Goal: Task Accomplishment & Management: Manage account settings

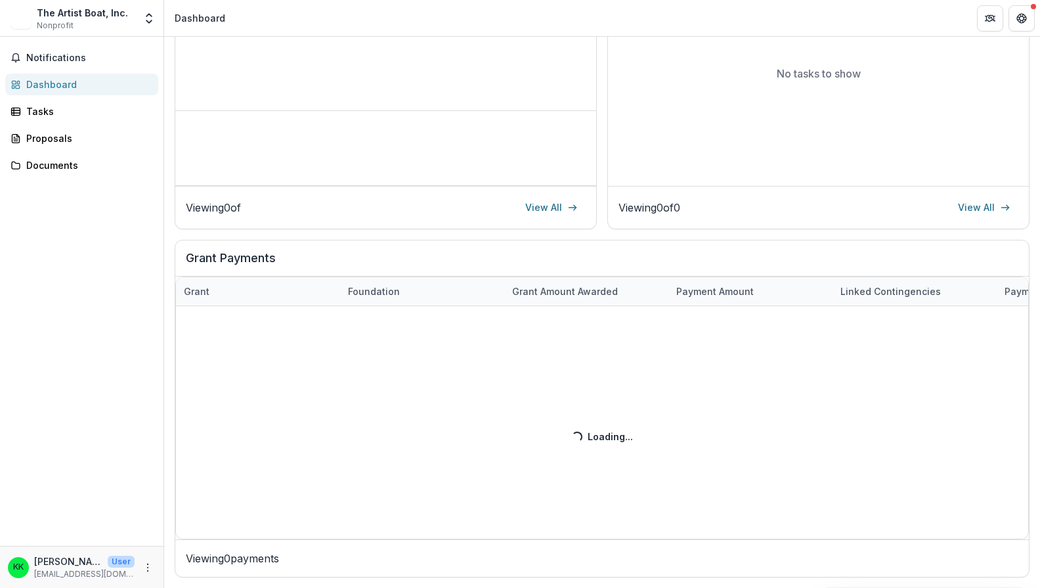
scroll to position [273, 0]
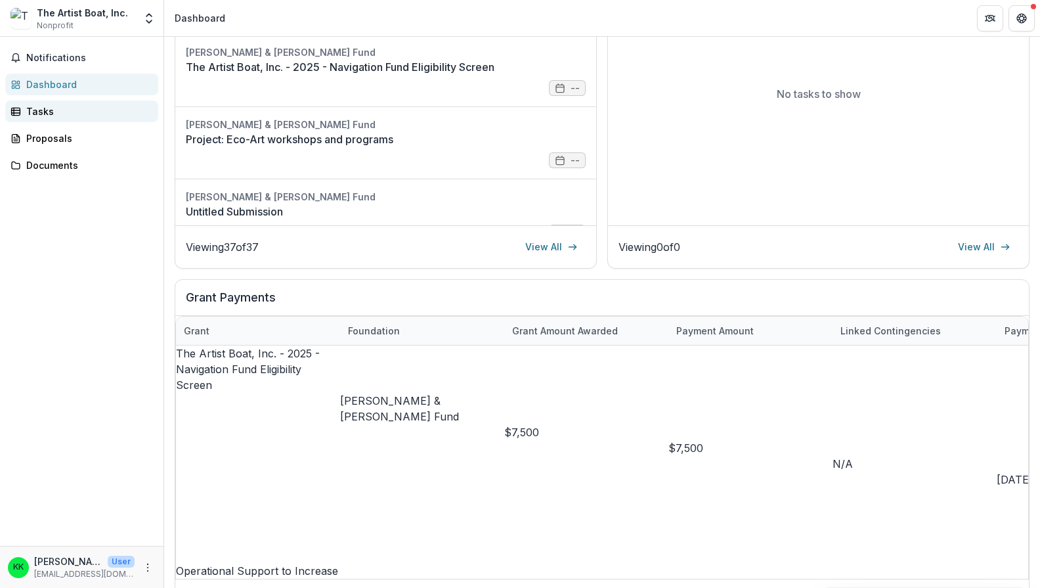
click at [53, 112] on div "Tasks" at bounding box center [87, 111] width 122 height 14
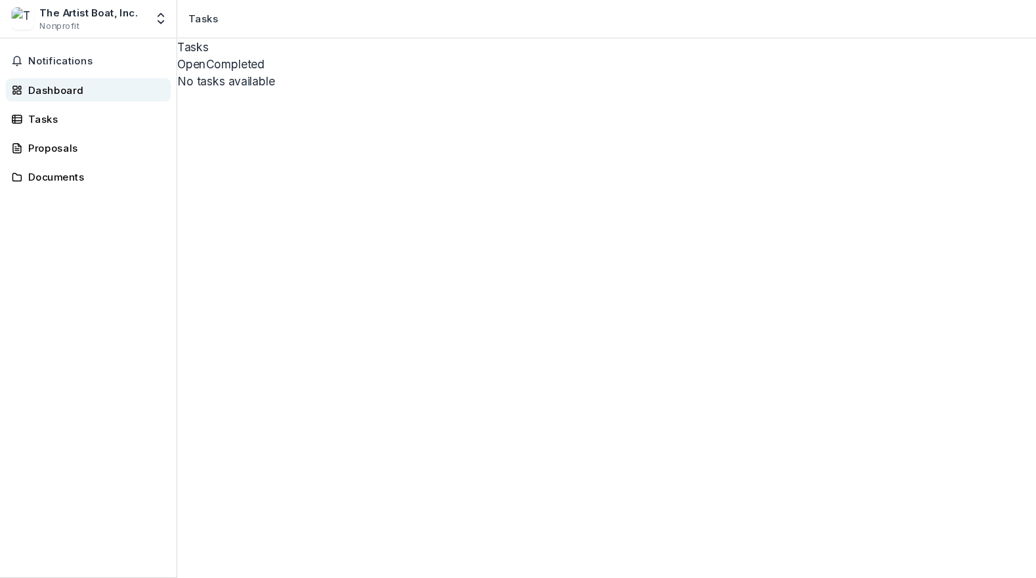
click at [57, 82] on div "Dashboard" at bounding box center [87, 85] width 122 height 14
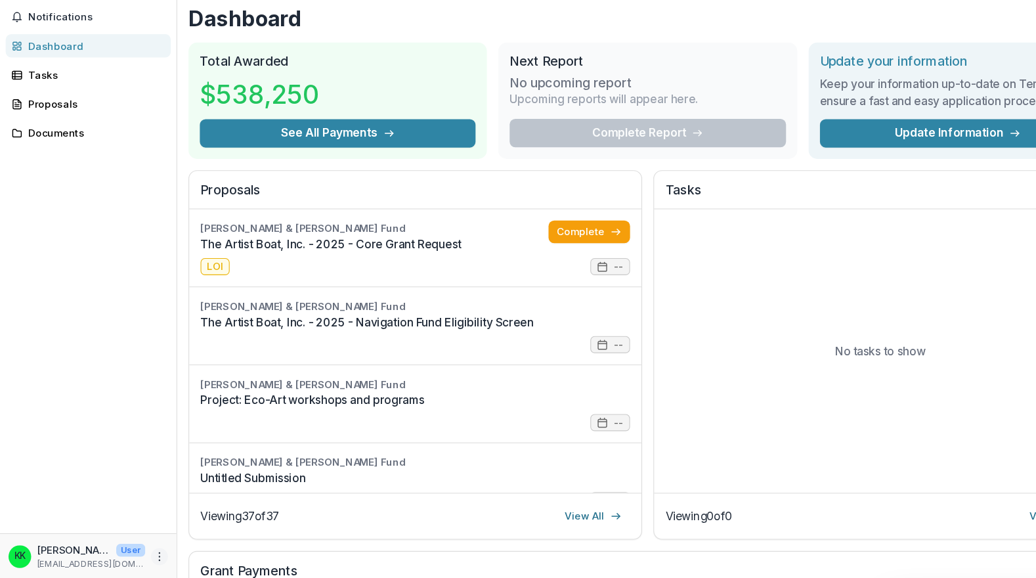
click at [148, 557] on circle "More" at bounding box center [148, 557] width 1 height 1
click at [211, 518] on link "Settings" at bounding box center [234, 529] width 141 height 22
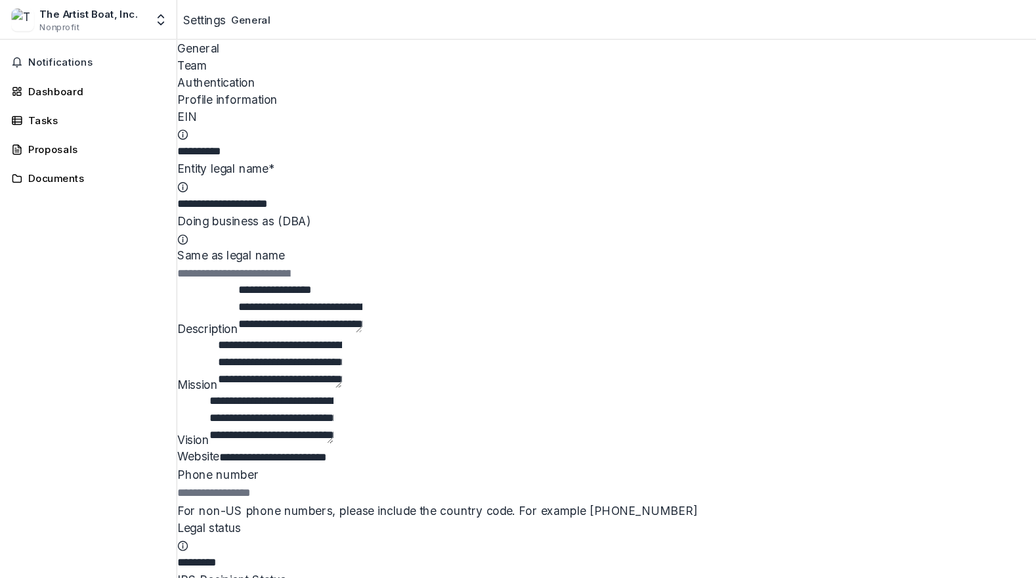
click at [248, 53] on div "Team" at bounding box center [600, 61] width 872 height 16
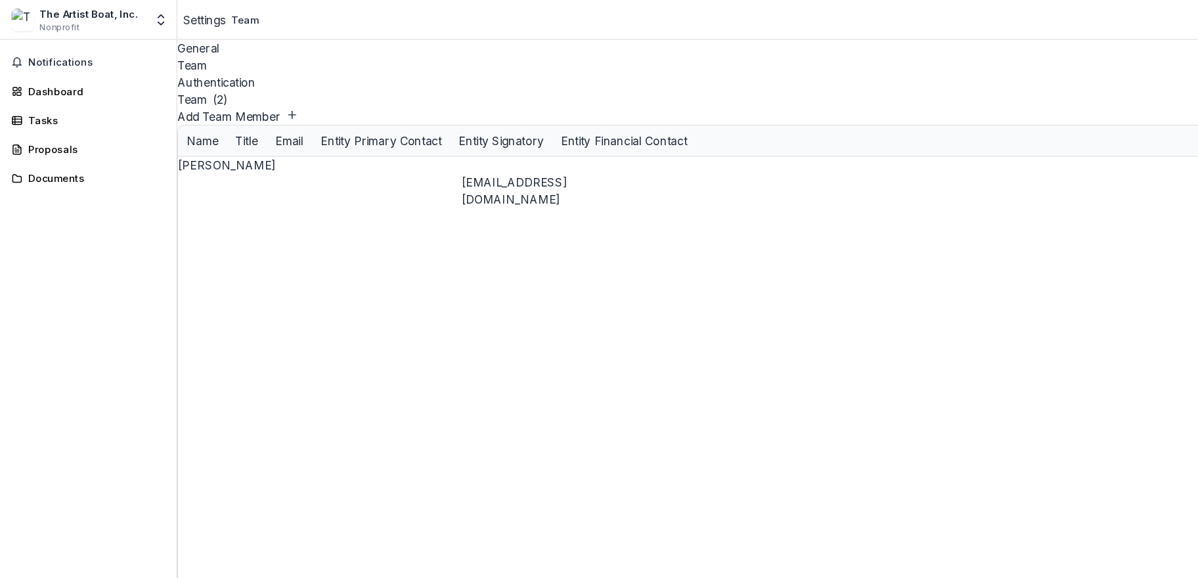
click at [56, 85] on div "Dashboard" at bounding box center [87, 85] width 122 height 14
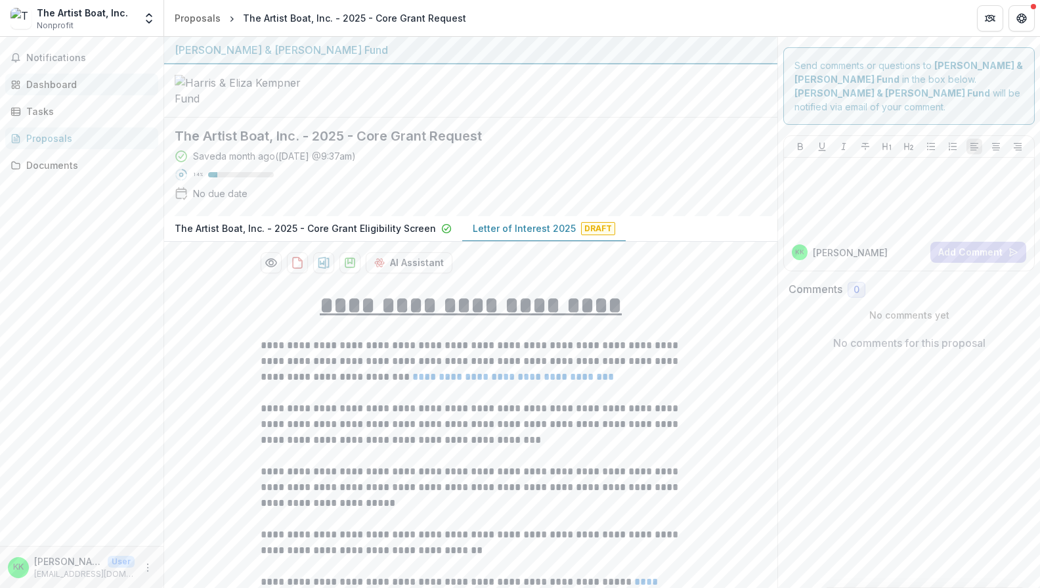
click at [44, 82] on div "Dashboard" at bounding box center [87, 85] width 122 height 14
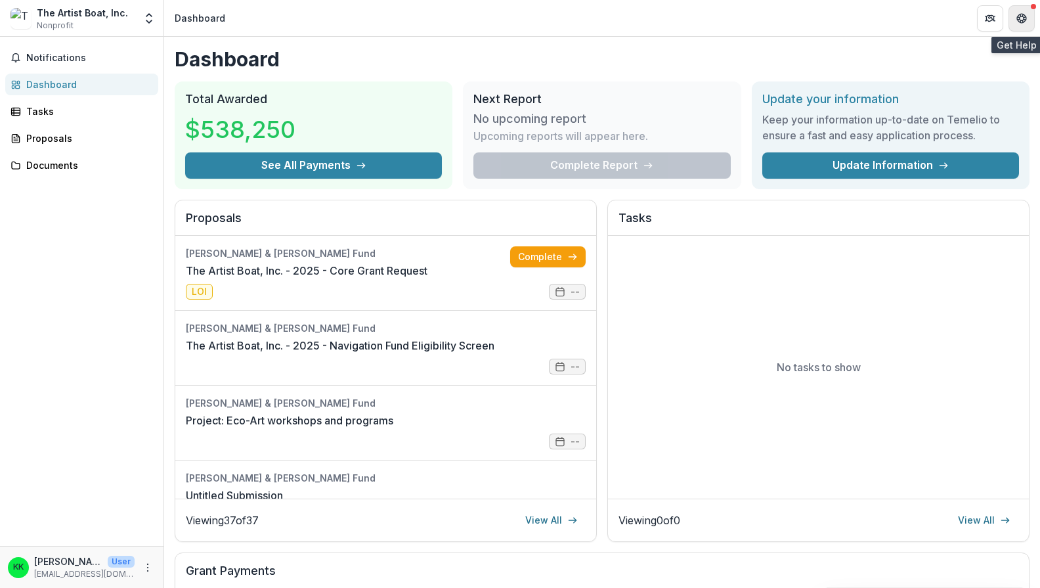
click at [1022, 20] on icon "Get Help" at bounding box center [1022, 21] width 3 height 3
click at [68, 560] on p "[PERSON_NAME]" at bounding box center [68, 561] width 68 height 14
click at [152, 563] on icon "More" at bounding box center [148, 567] width 11 height 11
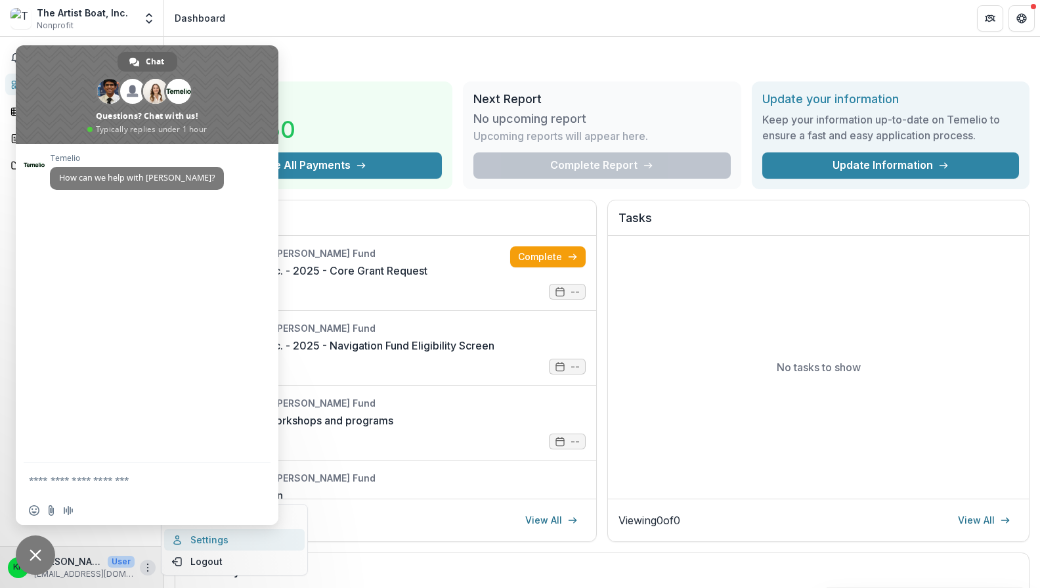
click at [293, 539] on link "Settings" at bounding box center [234, 540] width 141 height 22
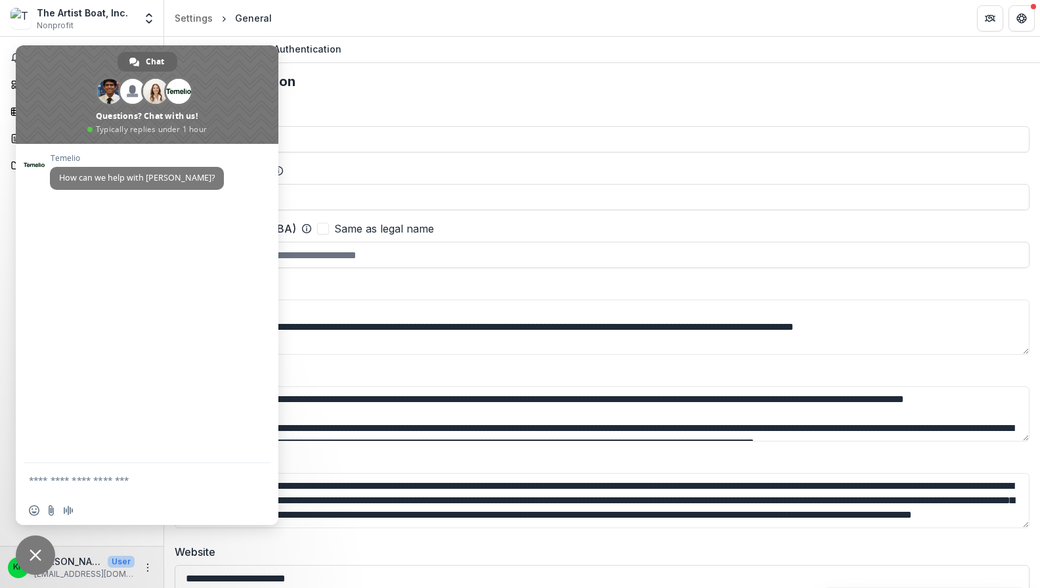
type input "**********"
click at [603, 450] on div "**********" at bounding box center [602, 316] width 855 height 423
click at [376, 109] on div "EIN" at bounding box center [602, 113] width 855 height 16
click at [254, 44] on div "Team" at bounding box center [245, 48] width 36 height 19
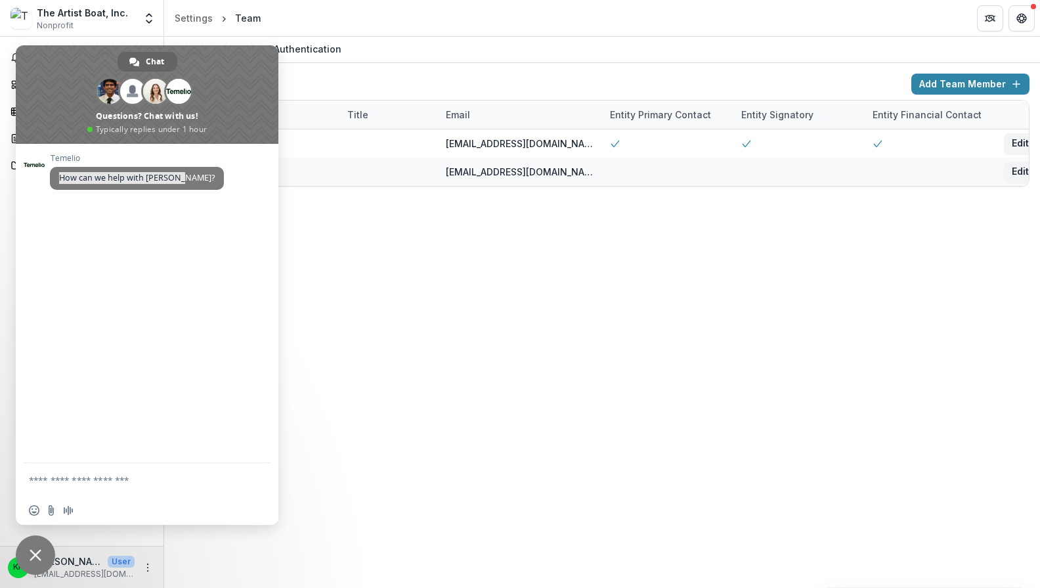
drag, startPoint x: 52, startPoint y: 51, endPoint x: 288, endPoint y: 326, distance: 362.8
click at [256, 378] on div "Chat Ruthwick Venkat Maya And 7 more Questions? Chat with us! Typically replies…" at bounding box center [147, 284] width 263 height 479
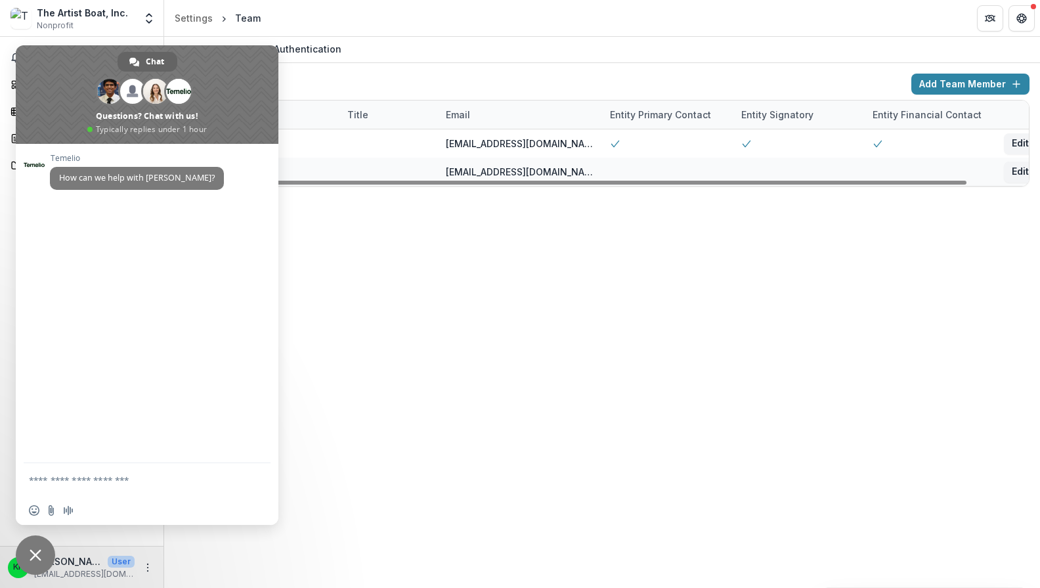
click at [580, 265] on div "General Team Authentication Team ( 2 ) Add Team Member Name Title Email Entity …" at bounding box center [602, 312] width 876 height 551
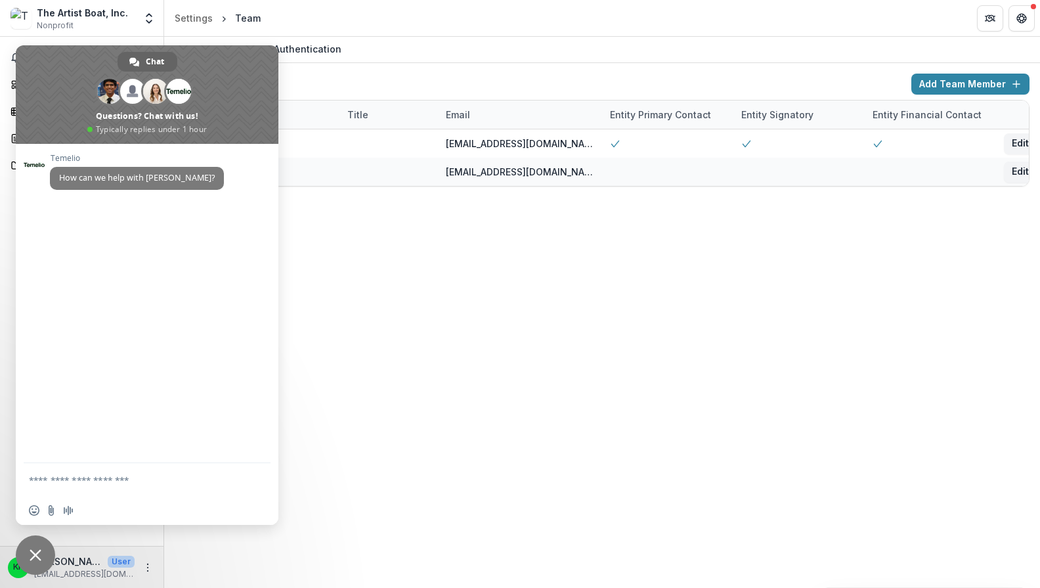
drag, startPoint x: 327, startPoint y: 488, endPoint x: 266, endPoint y: 517, distance: 67.6
click at [327, 489] on div "General Team Authentication Team ( 2 ) Add Team Member Name Title Email Entity …" at bounding box center [602, 312] width 876 height 551
click at [35, 546] on span "Close chat" at bounding box center [35, 554] width 39 height 39
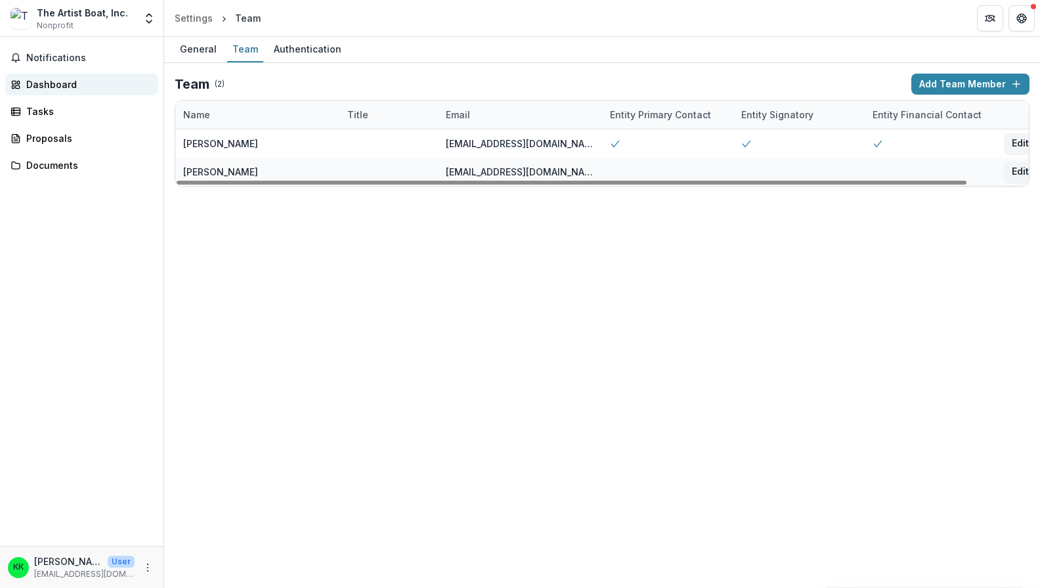
click at [60, 83] on div "Dashboard" at bounding box center [87, 85] width 122 height 14
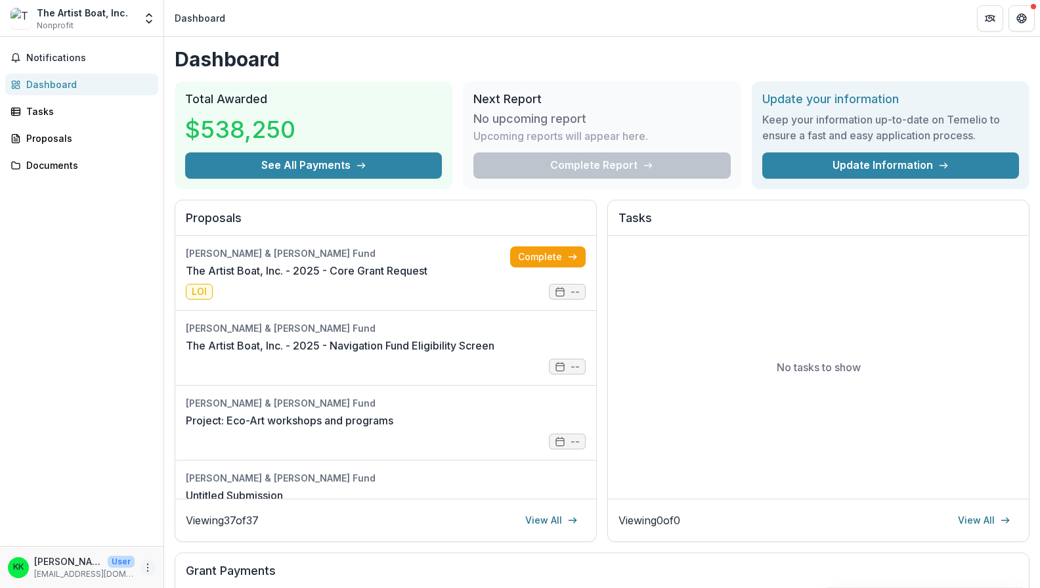
click at [147, 569] on icon "More" at bounding box center [148, 567] width 11 height 11
click at [209, 537] on link "Settings" at bounding box center [234, 540] width 141 height 22
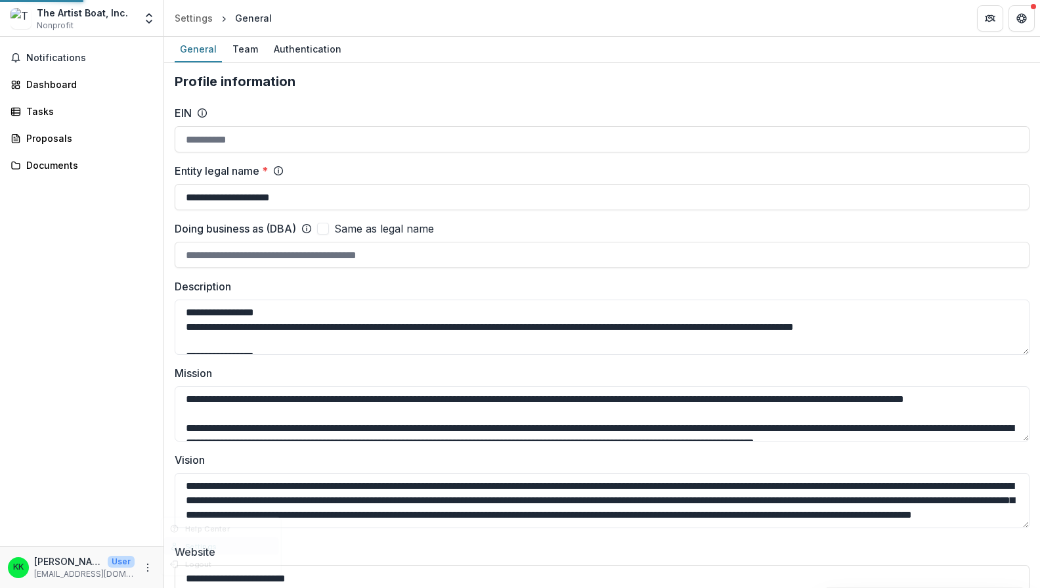
type input "**********"
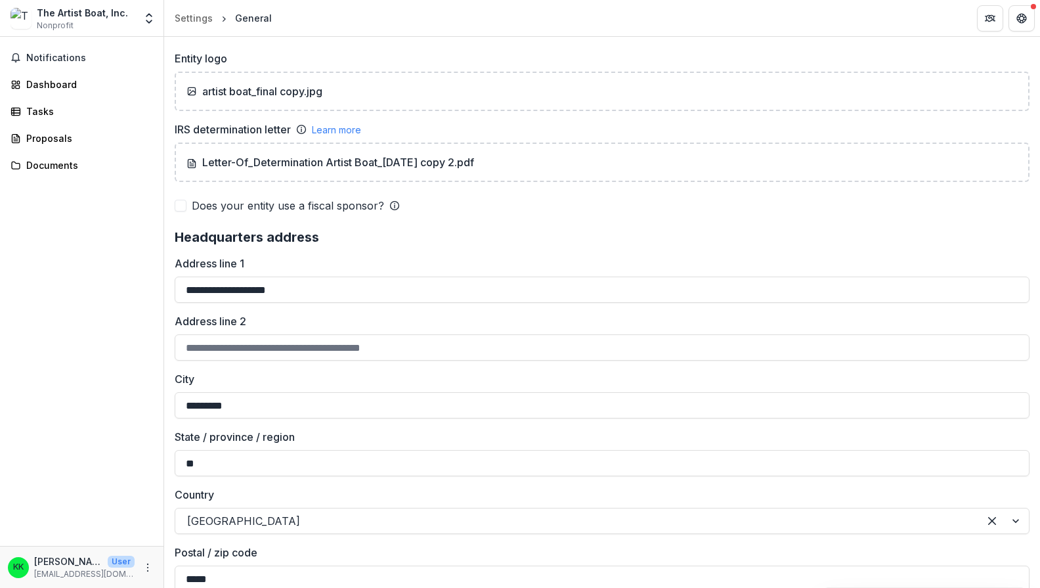
scroll to position [874, 0]
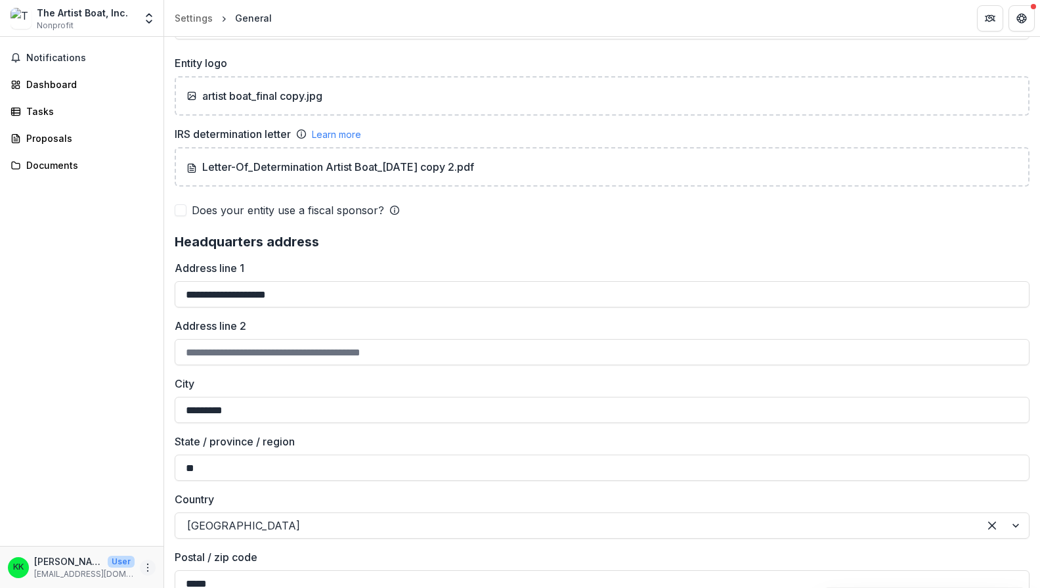
click at [148, 564] on circle "More" at bounding box center [148, 564] width 1 height 1
click at [212, 533] on link "Settings" at bounding box center [234, 540] width 141 height 22
click at [146, 564] on icon "More" at bounding box center [148, 567] width 11 height 11
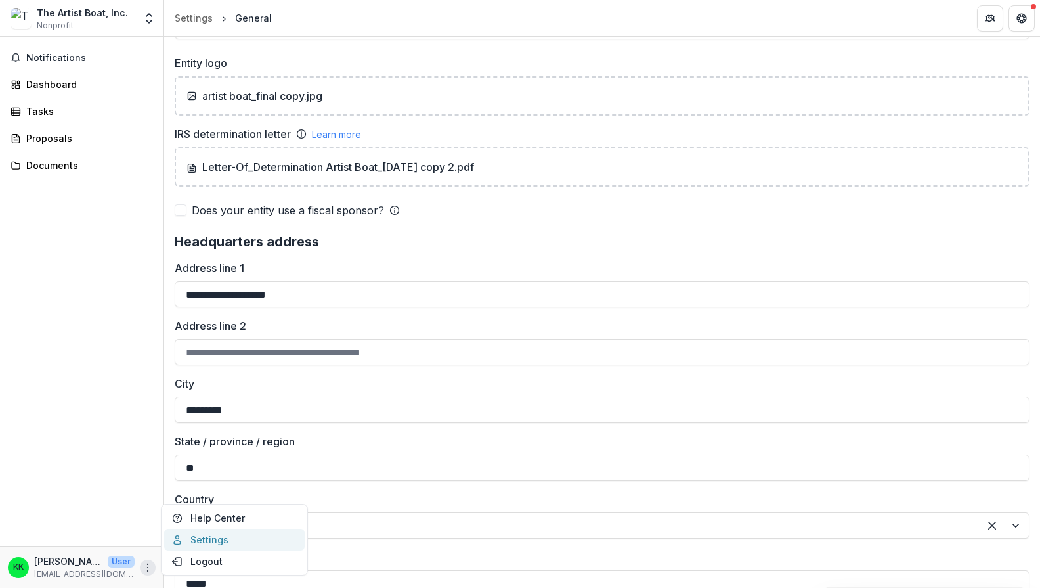
click at [198, 540] on link "Settings" at bounding box center [234, 540] width 141 height 22
click at [994, 16] on icon "Partners" at bounding box center [994, 18] width 1 height 5
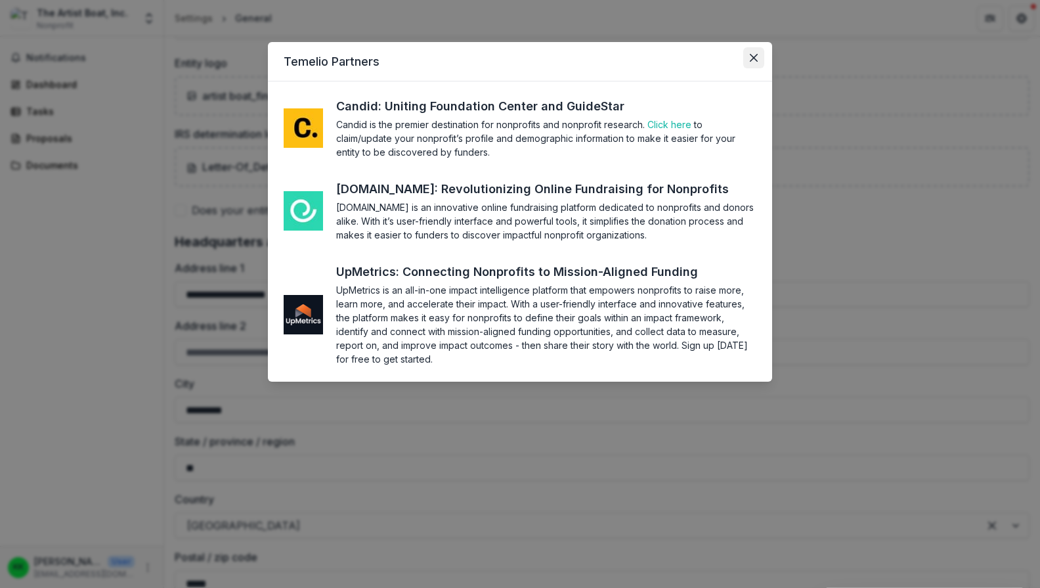
click at [751, 54] on icon "Close" at bounding box center [754, 58] width 8 height 8
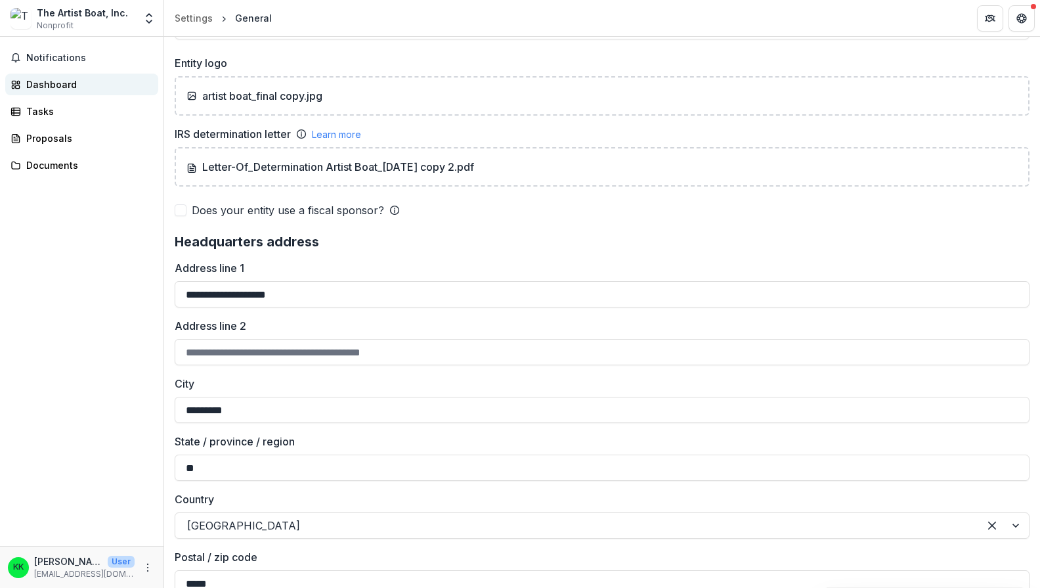
click at [60, 85] on div "Dashboard" at bounding box center [87, 85] width 122 height 14
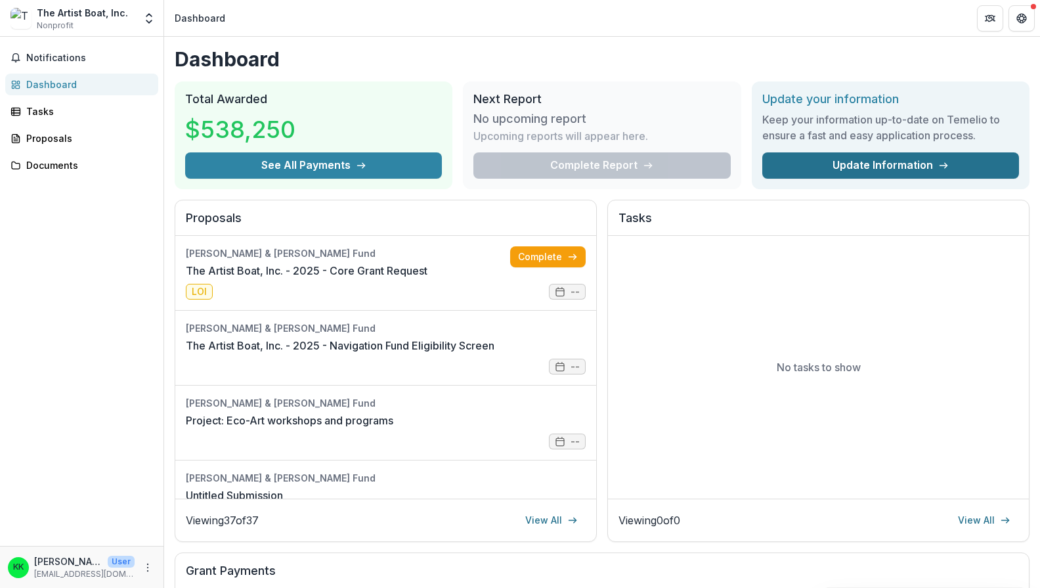
click at [895, 157] on link "Update Information" at bounding box center [891, 165] width 257 height 26
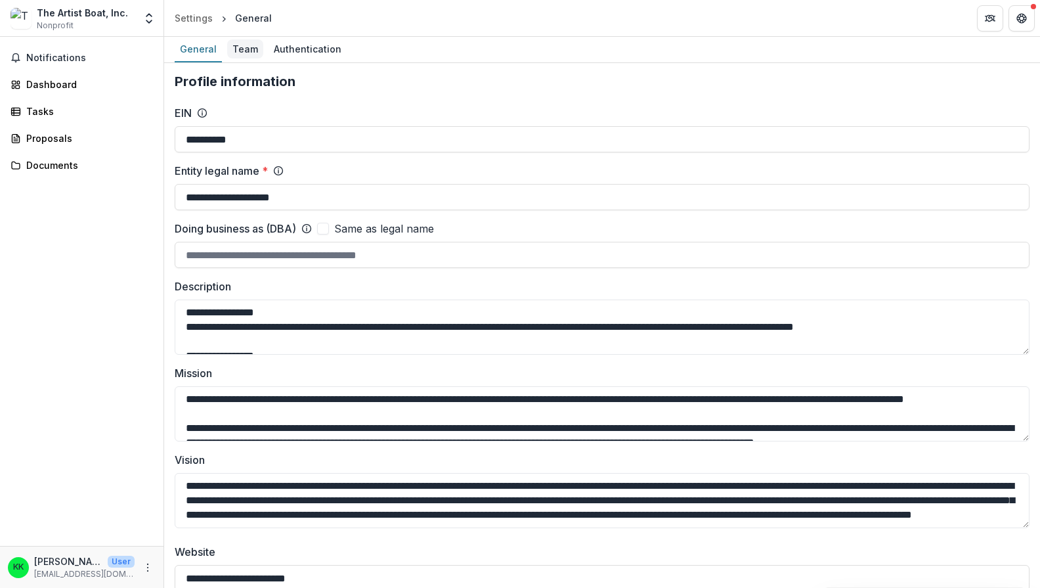
click at [238, 45] on div "Team" at bounding box center [245, 48] width 36 height 19
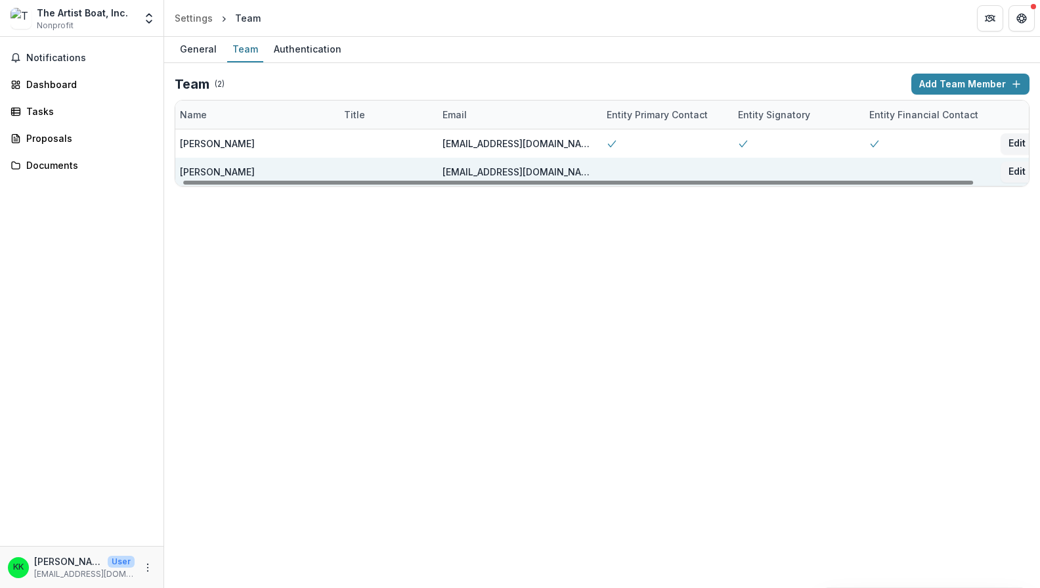
scroll to position [0, 7]
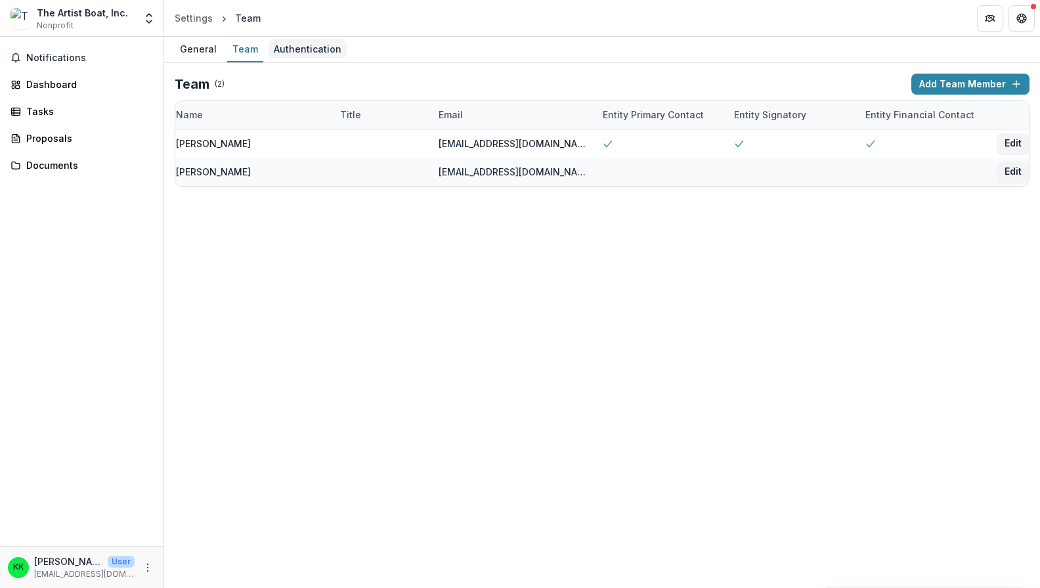
click at [319, 50] on div "Authentication" at bounding box center [308, 48] width 78 height 19
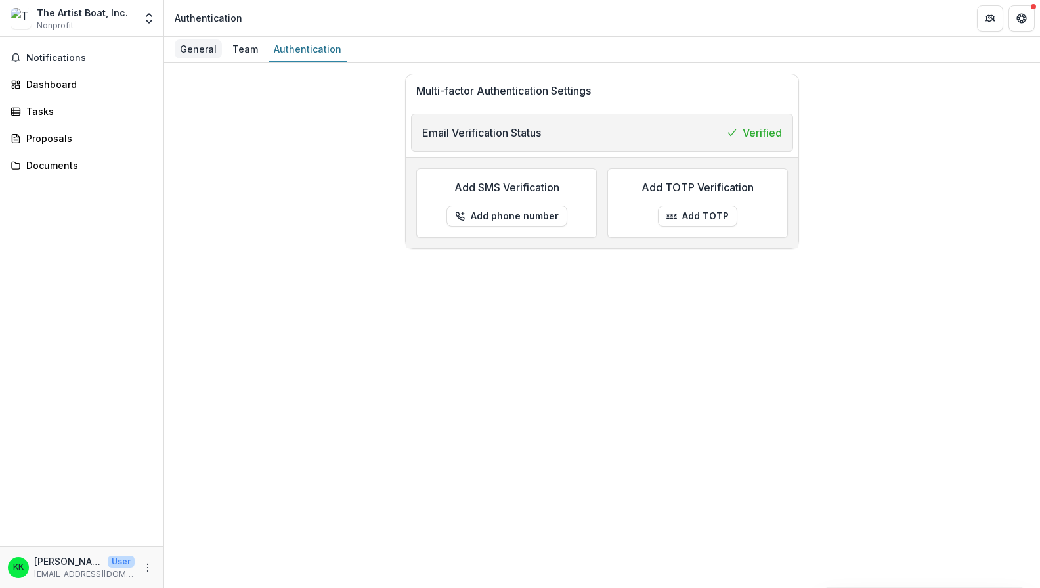
click at [199, 44] on div "General" at bounding box center [198, 48] width 47 height 19
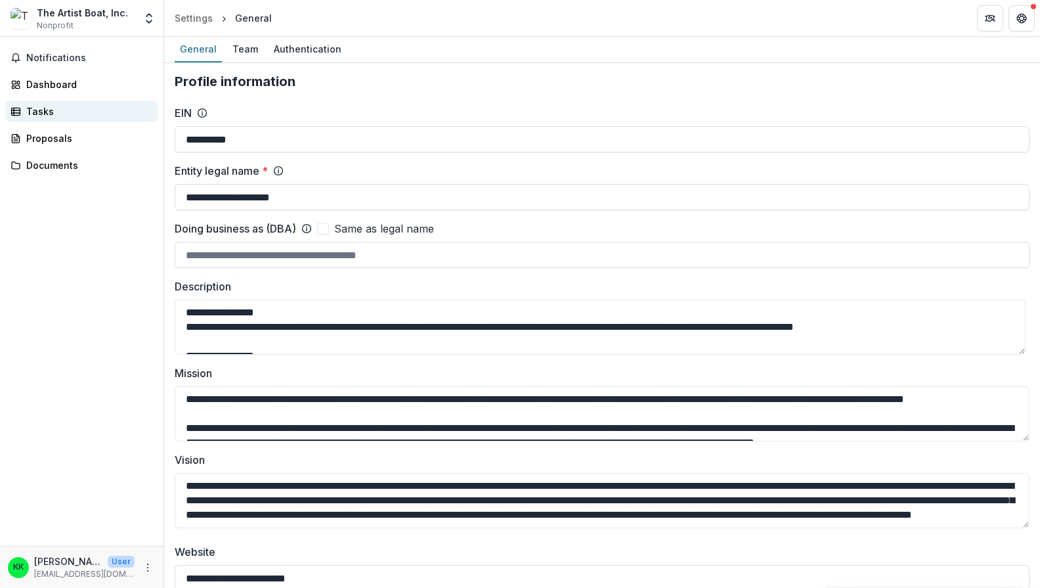
click at [69, 108] on div "Tasks" at bounding box center [87, 111] width 122 height 14
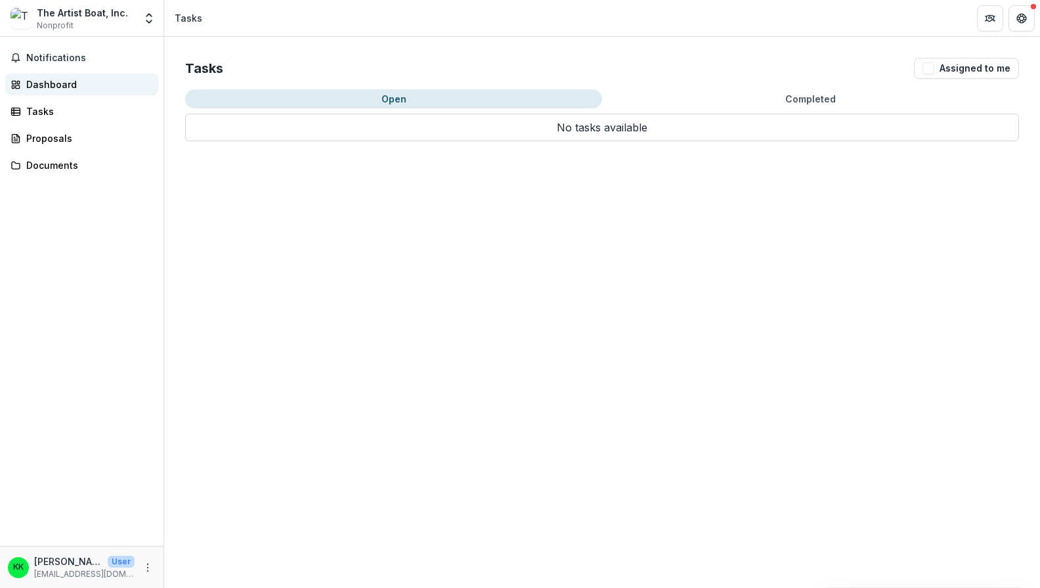
click at [87, 85] on div "Dashboard" at bounding box center [87, 85] width 122 height 14
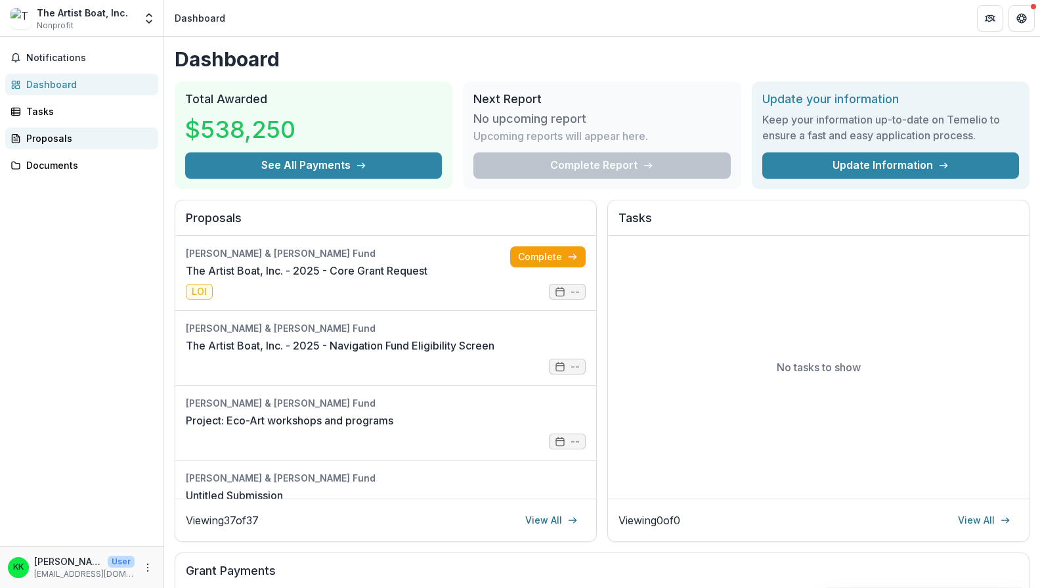
click at [74, 135] on div "Proposals" at bounding box center [87, 138] width 122 height 14
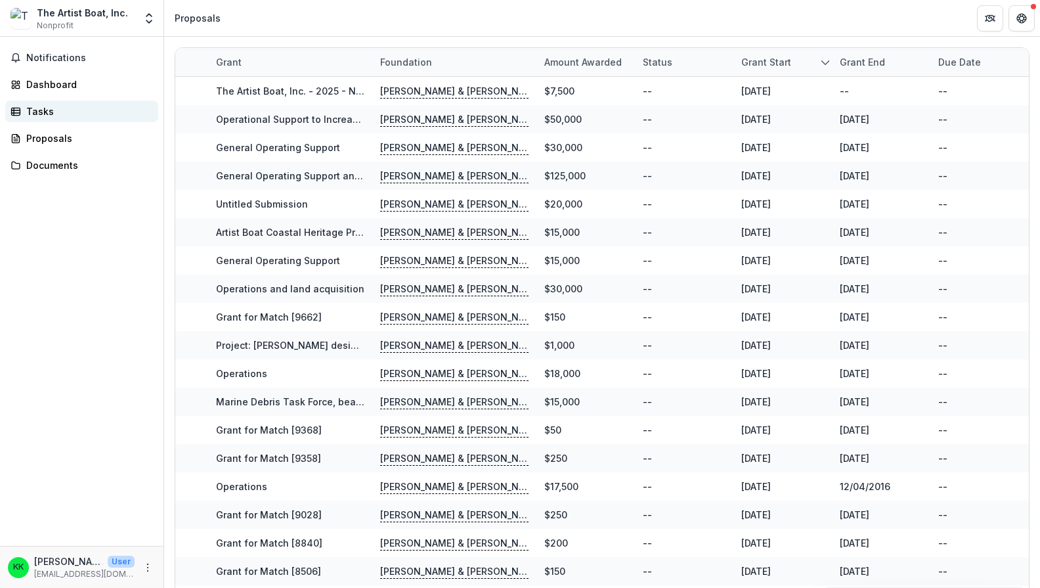
click at [55, 110] on div "Tasks" at bounding box center [87, 111] width 122 height 14
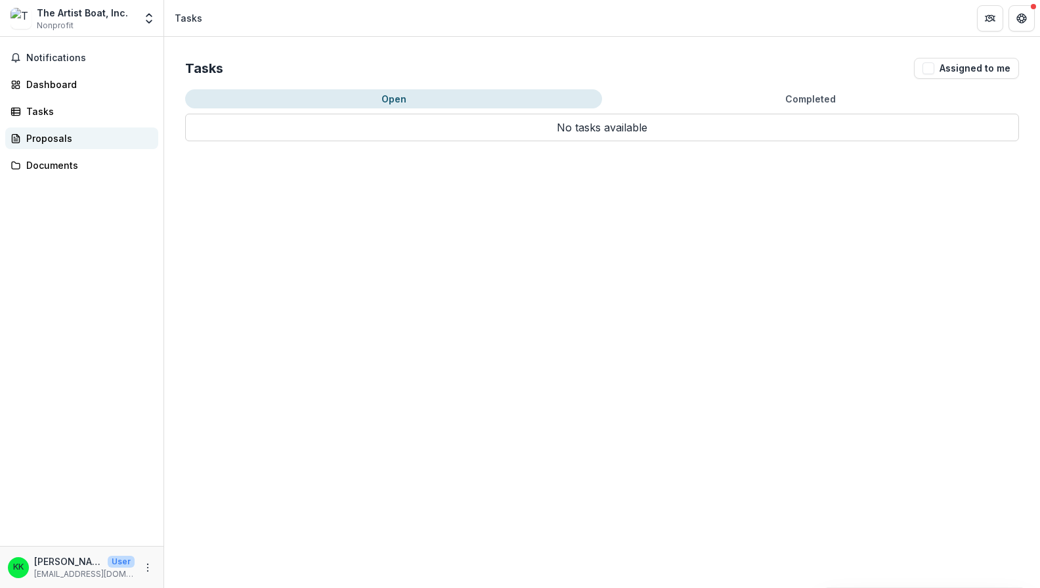
click at [62, 138] on div "Proposals" at bounding box center [87, 138] width 122 height 14
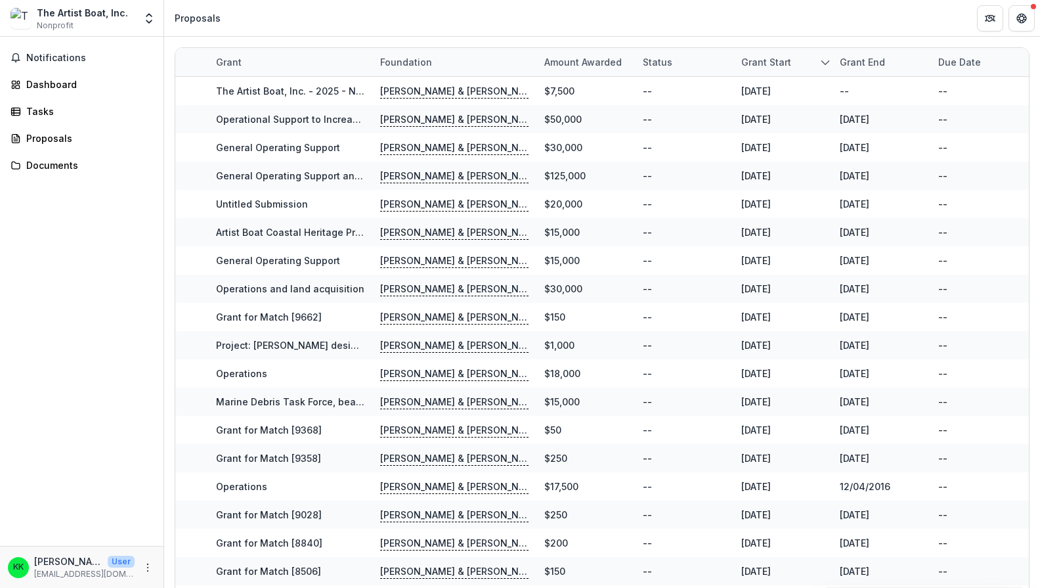
click at [79, 16] on div "The Artist Boat, Inc." at bounding box center [82, 13] width 91 height 14
click at [81, 59] on span "Notifications" at bounding box center [89, 58] width 127 height 11
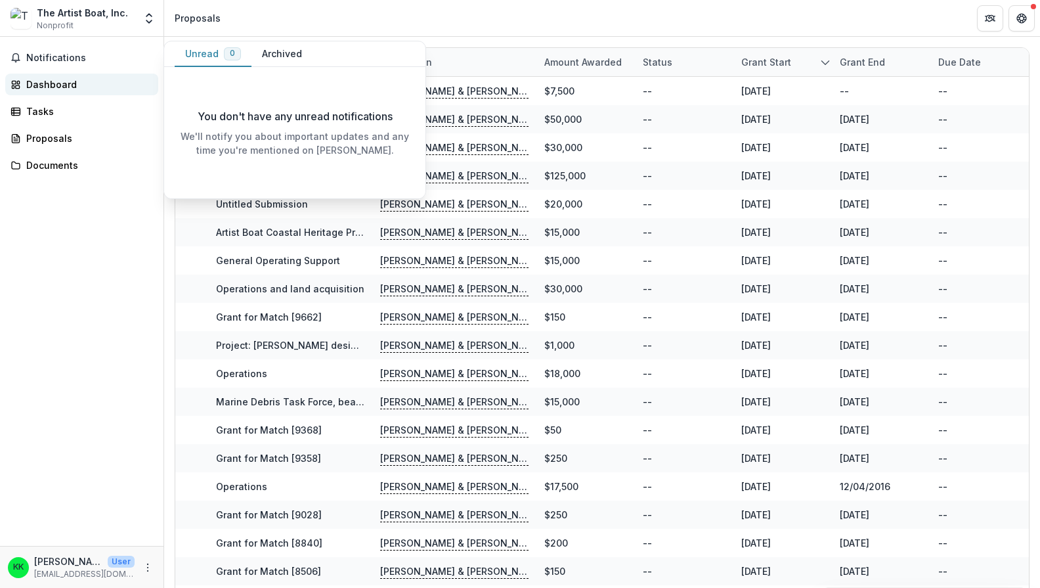
click at [57, 82] on div "Dashboard" at bounding box center [87, 85] width 122 height 14
